Goal: Task Accomplishment & Management: Use online tool/utility

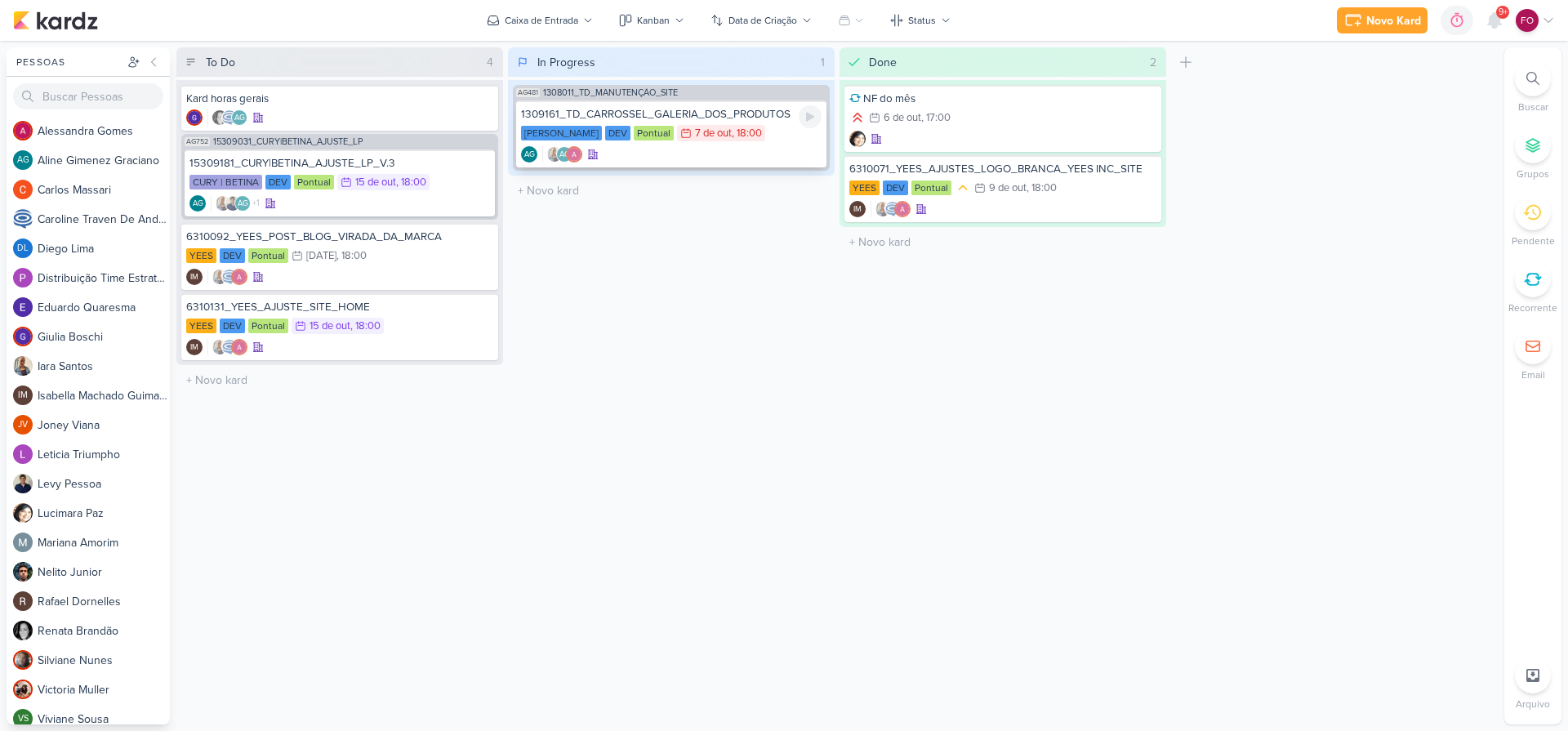
click at [798, 135] on div "[PERSON_NAME] DEV Pontual 7/10 [DATE] 18:00" at bounding box center [671, 134] width 301 height 18
click at [438, 186] on div "CURY | BETINA DEV Pontual 15/10 [DATE] 18:00" at bounding box center [339, 183] width 301 height 18
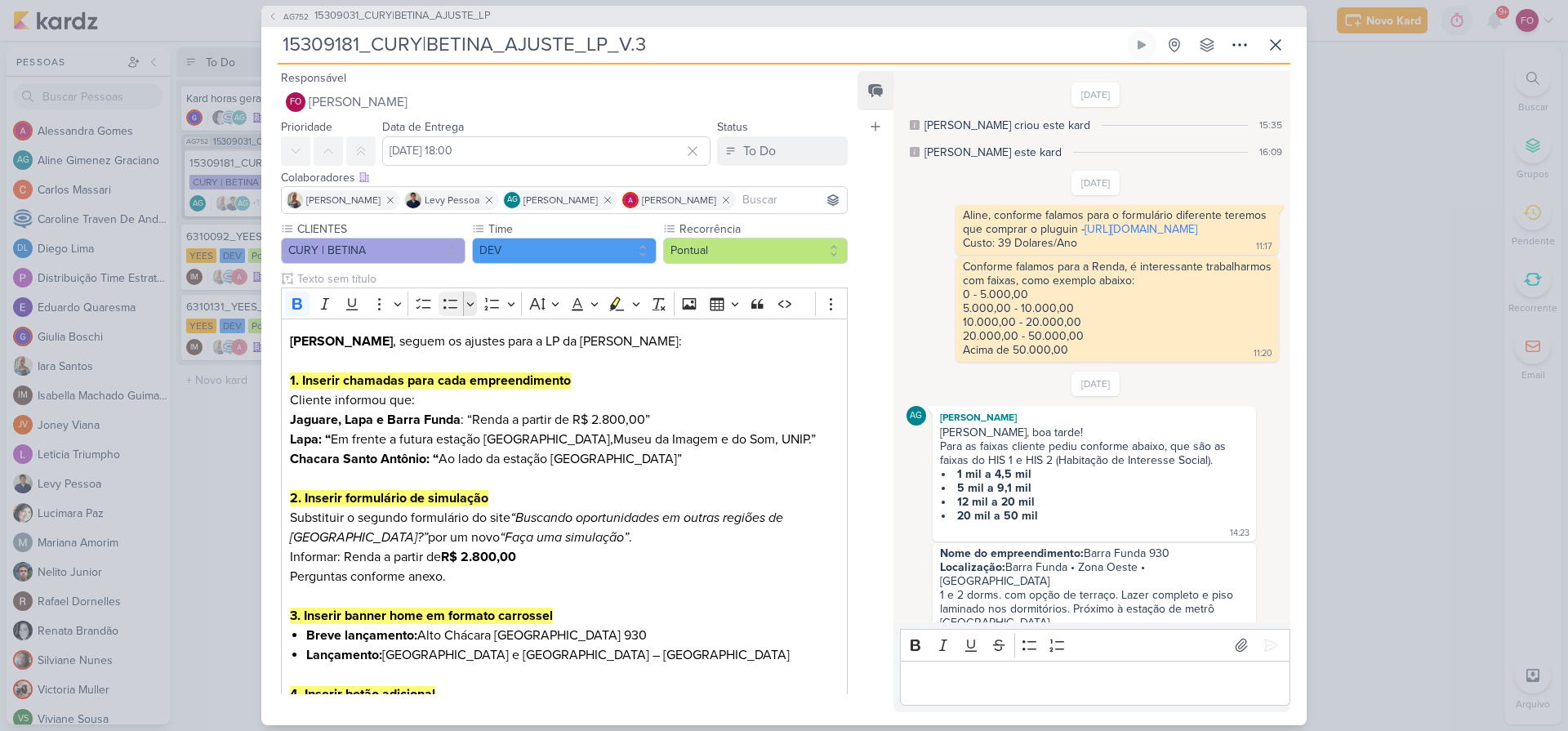
scroll to position [1530, 0]
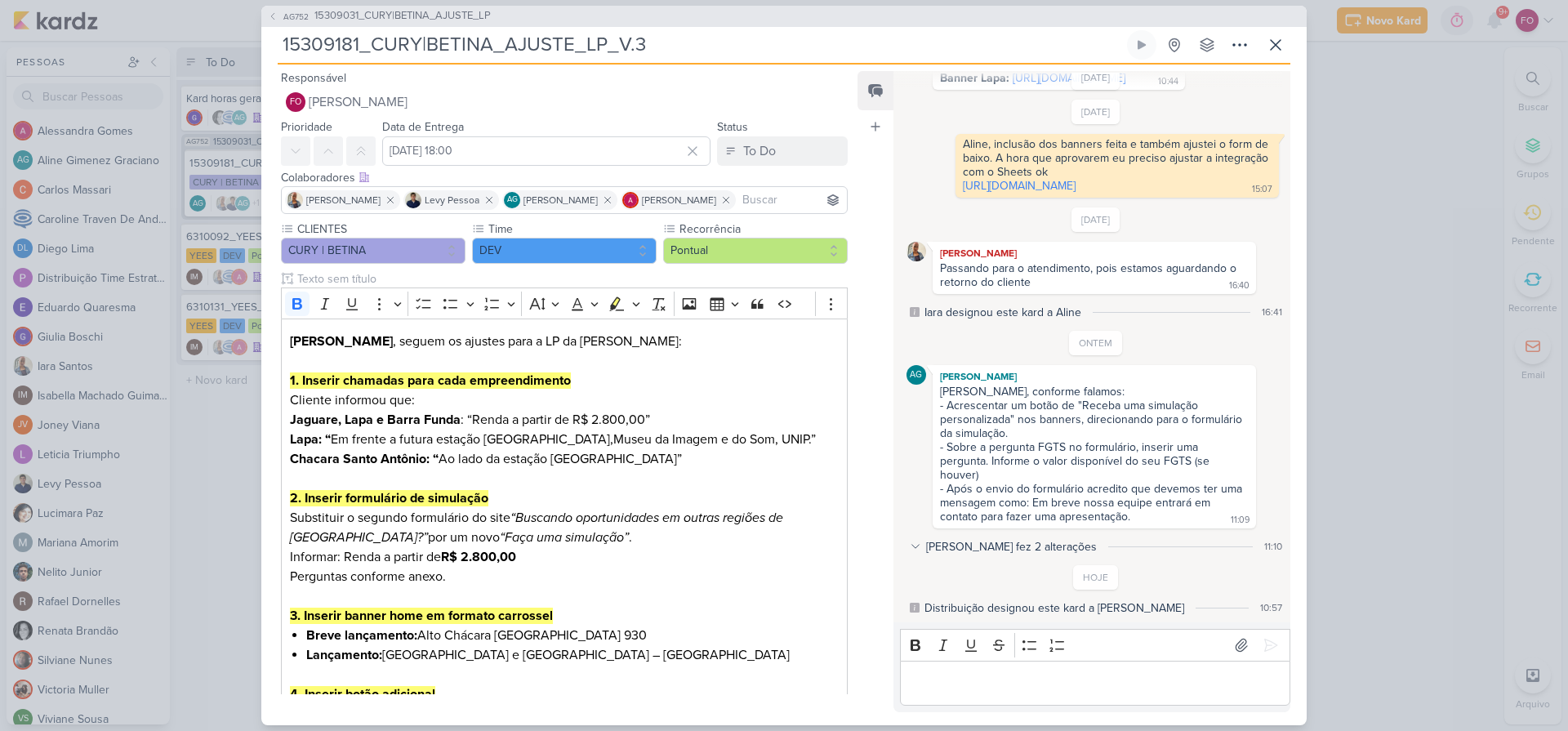
click at [915, 546] on icon at bounding box center [915, 546] width 12 height 12
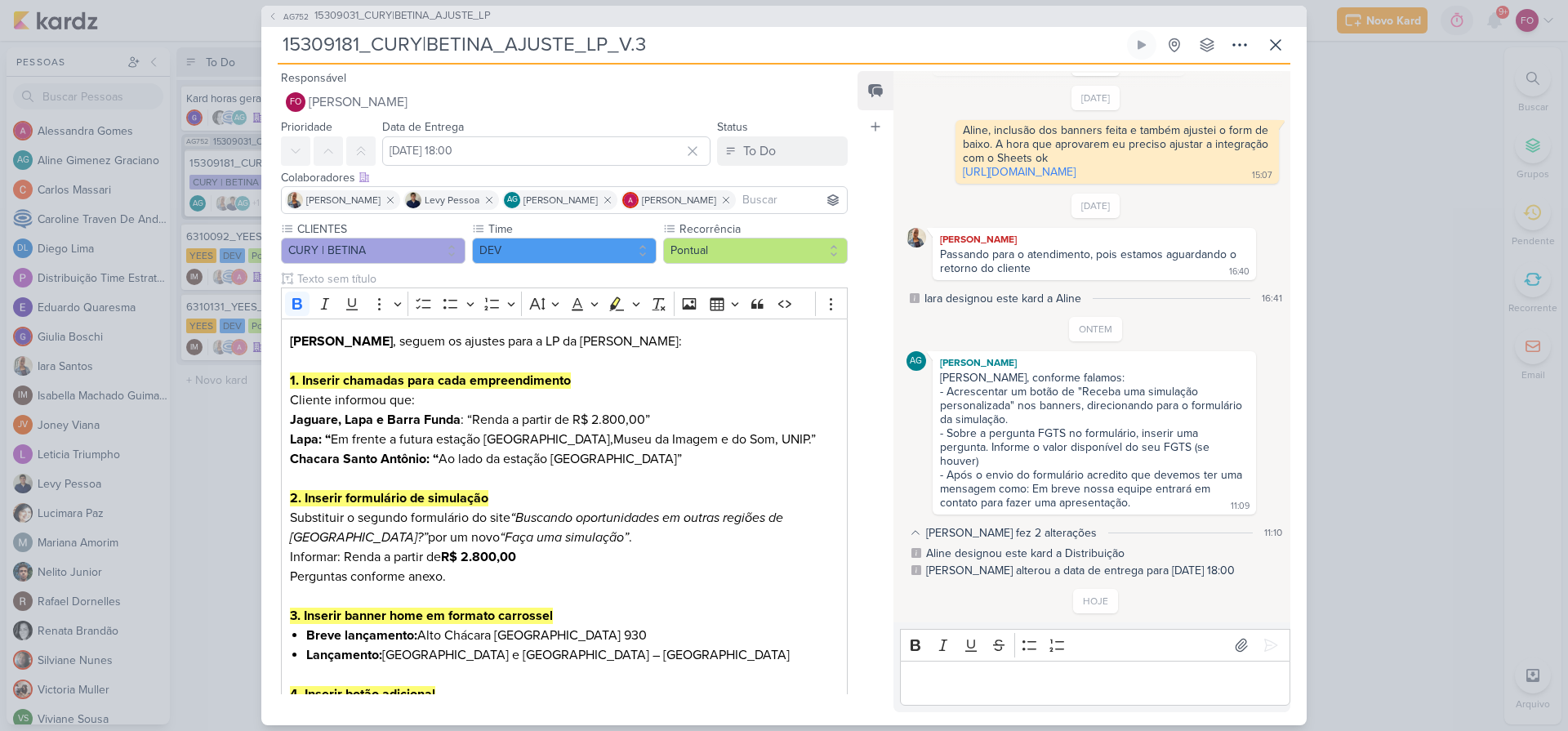
scroll to position [1567, 0]
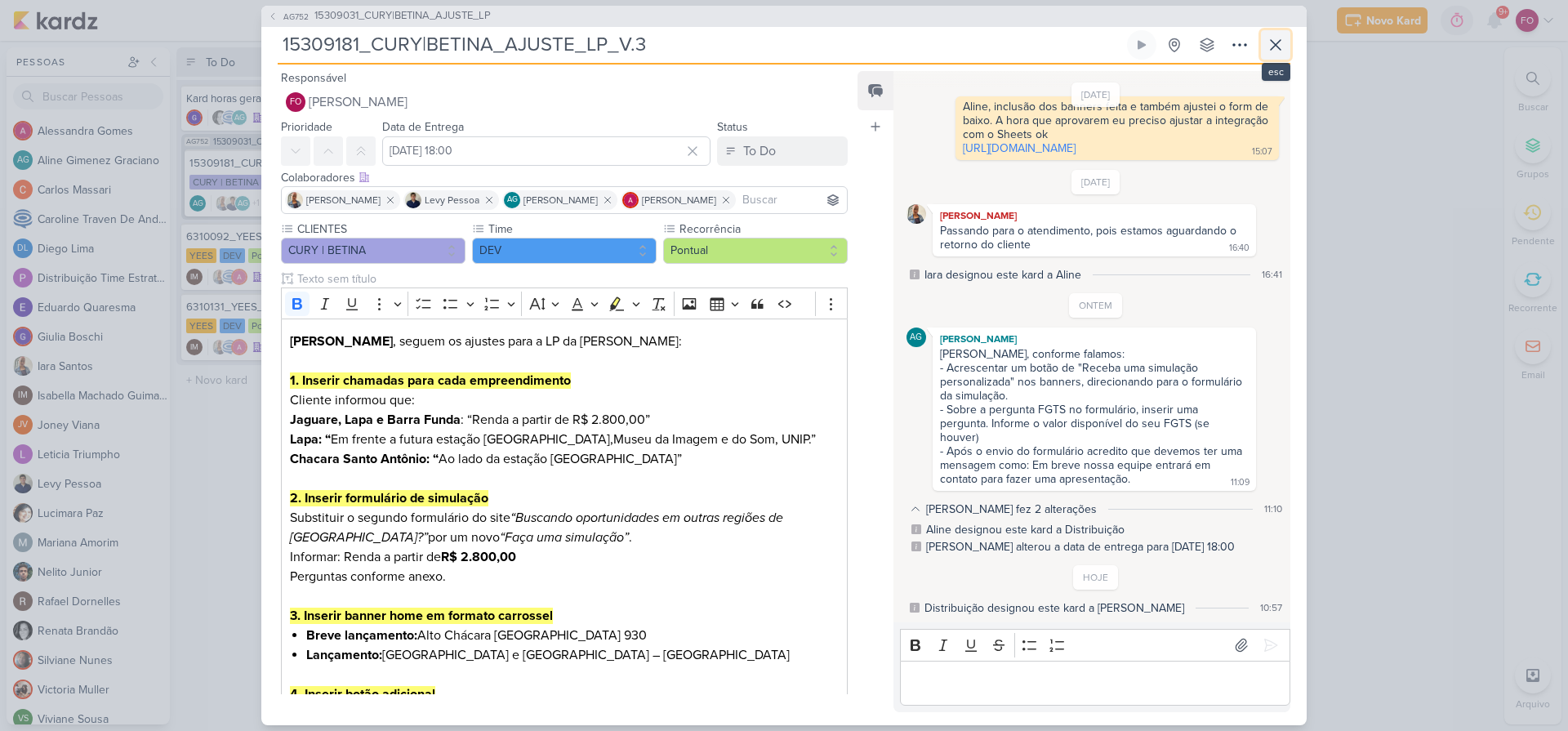
click at [1278, 40] on icon at bounding box center [1276, 45] width 20 height 20
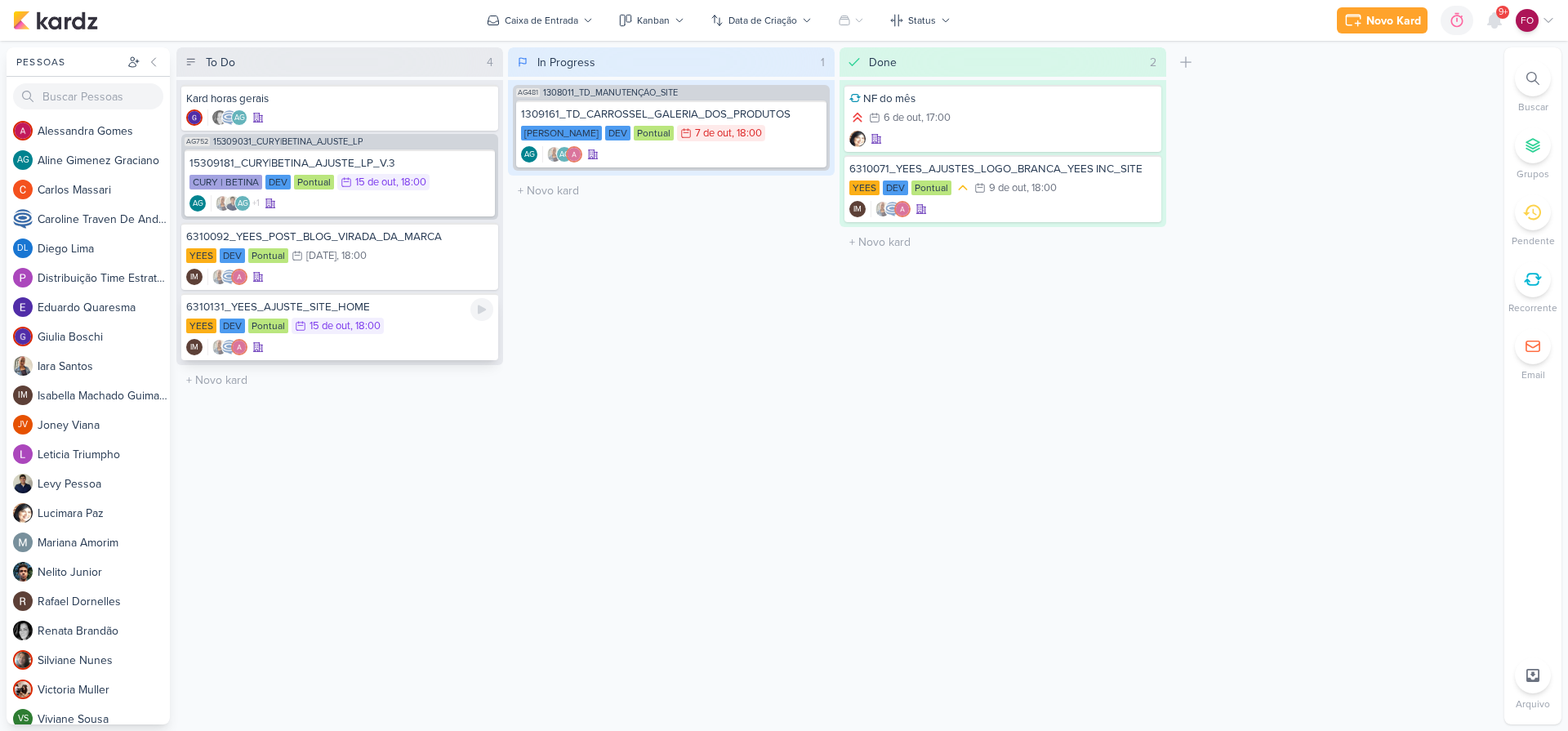
click at [418, 331] on div "YEES DEV Pontual 15/10 15 de out , 18:00" at bounding box center [339, 327] width 307 height 18
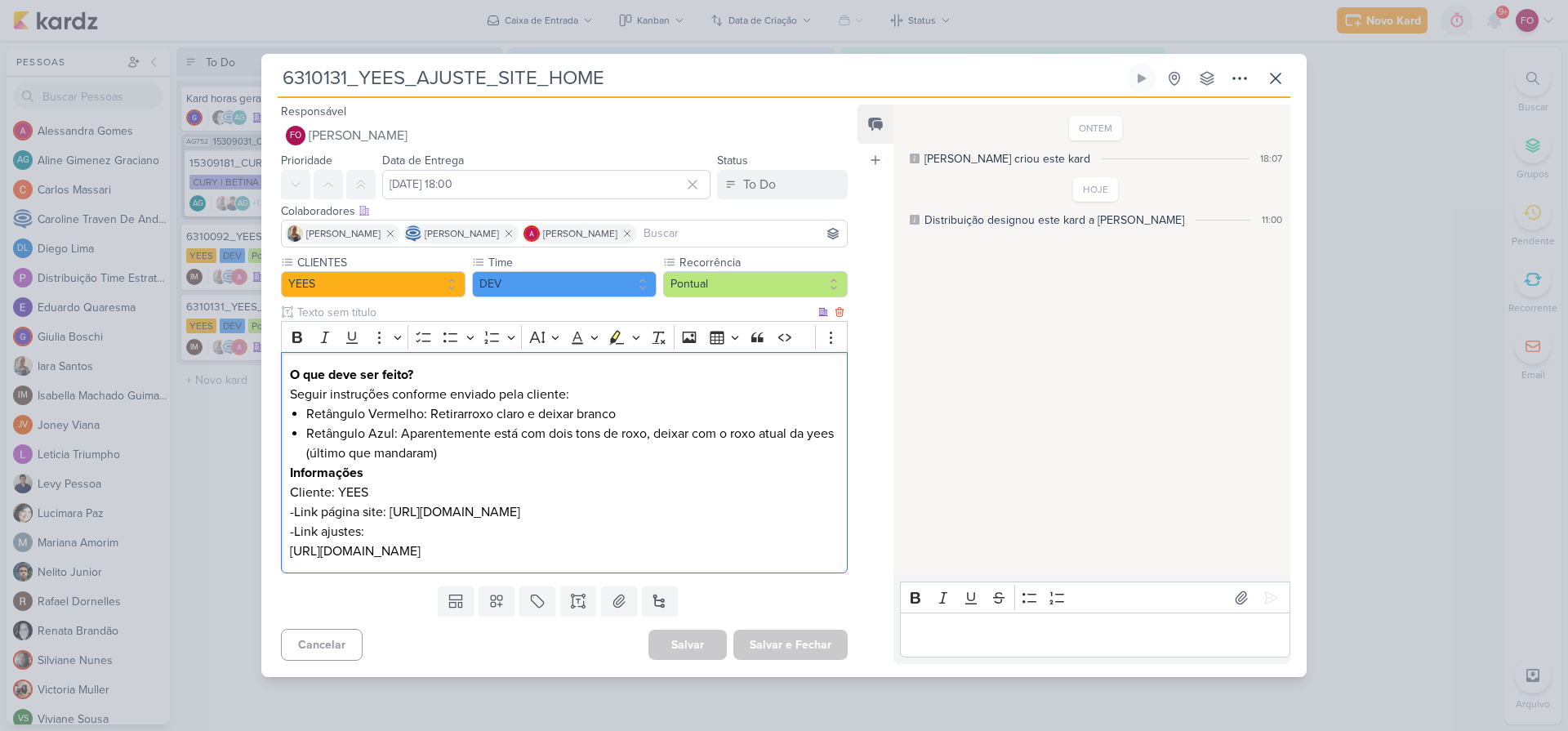
drag, startPoint x: 288, startPoint y: 550, endPoint x: 728, endPoint y: 562, distance: 440.2
click at [728, 562] on div "O que deve ser feito? Seguir instruções conforme enviado pela cliente: Retângul…" at bounding box center [564, 462] width 567 height 222
copy span "https://drive.google.com/drive/folders/1khQa9twyh0cC2PNbQR36xndcKysrryAz"
click at [985, 623] on div "Editor editing area: main" at bounding box center [1095, 635] width 391 height 45
click at [1279, 73] on icon at bounding box center [1276, 78] width 10 height 10
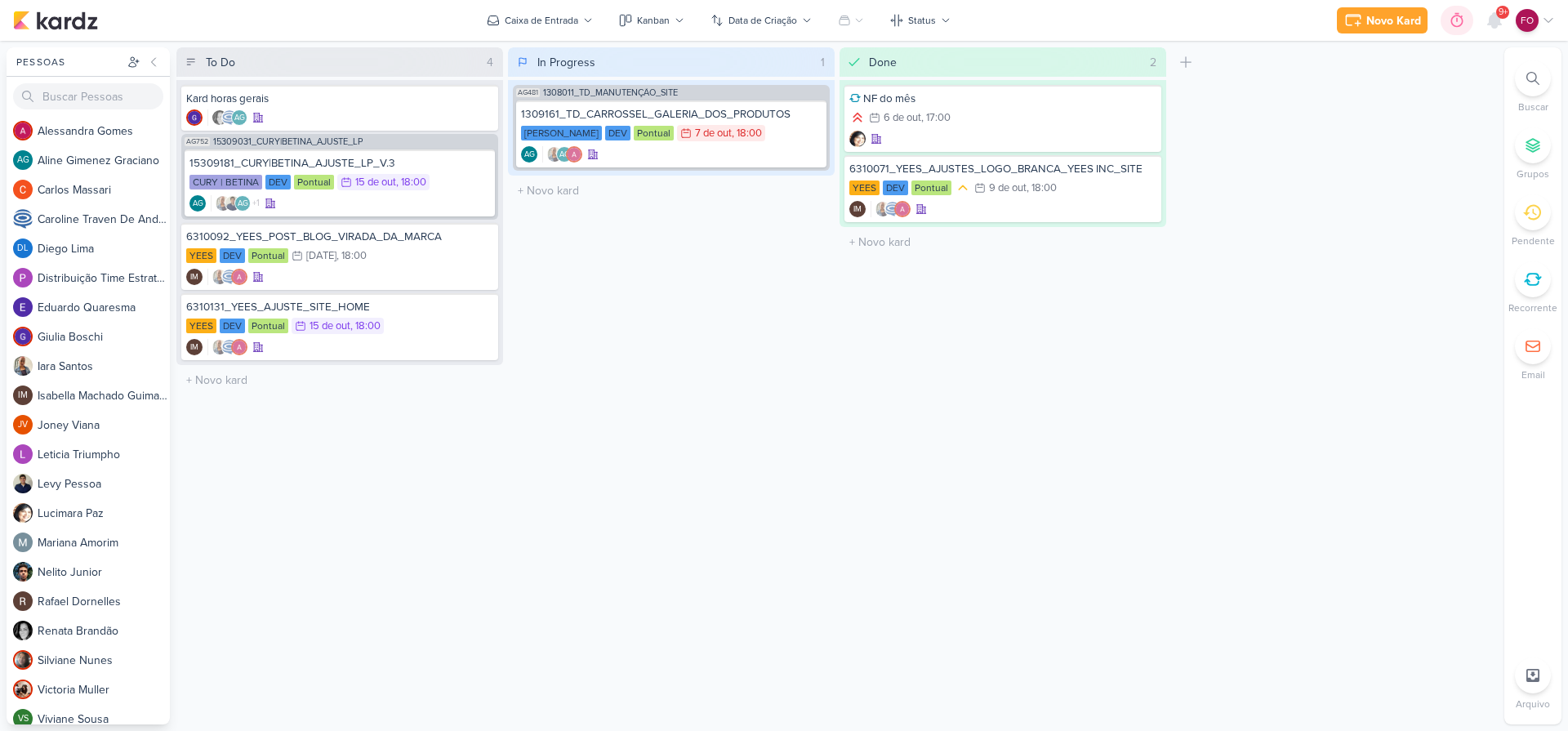
click at [1451, 14] on icon at bounding box center [1458, 21] width 16 height 16
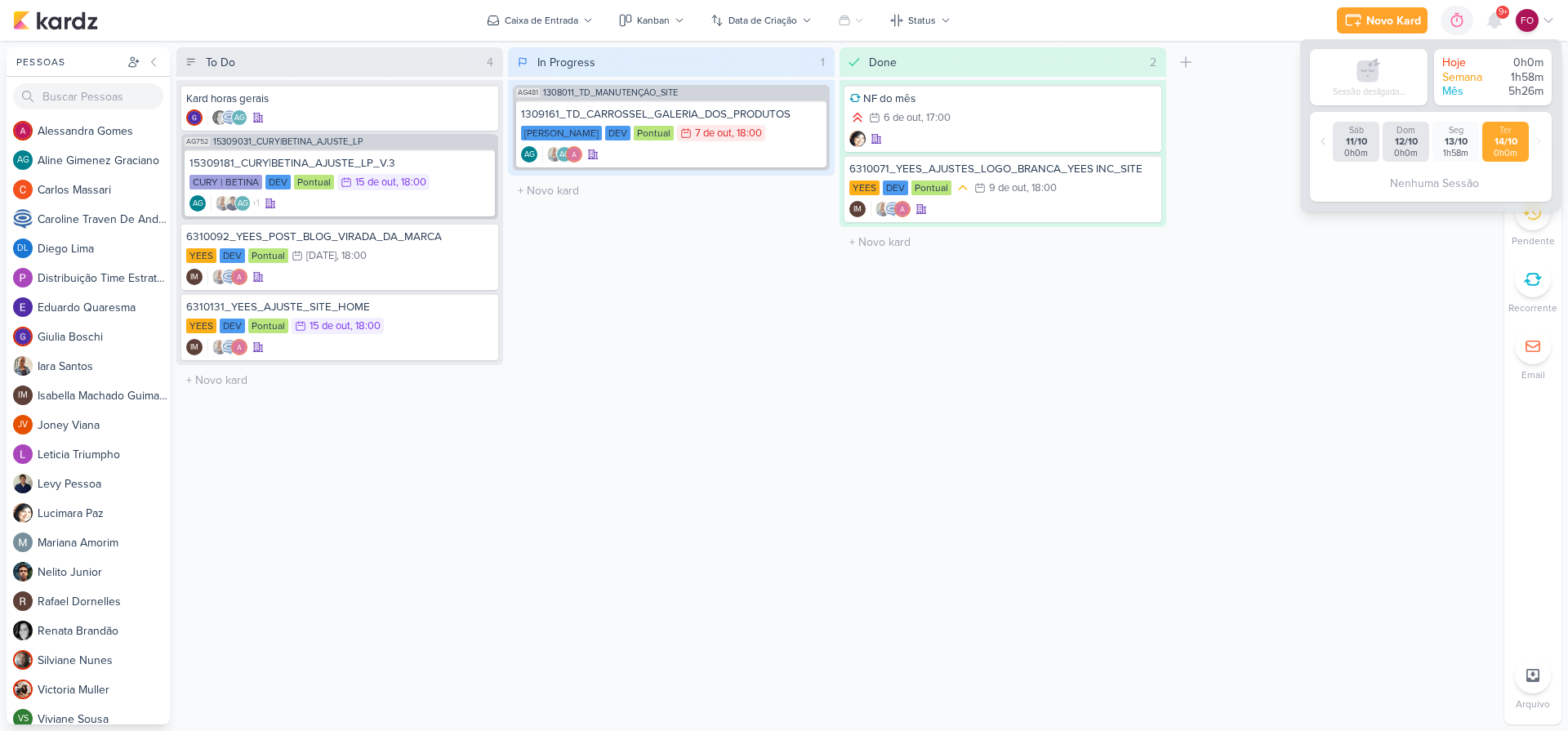
click at [1128, 505] on div "Done 2 Mover Para Esquerda Mover Para Direita Deletar NF do mês 6/10 6 de out ,…" at bounding box center [1003, 386] width 327 height 677
